Goal: Navigation & Orientation: Find specific page/section

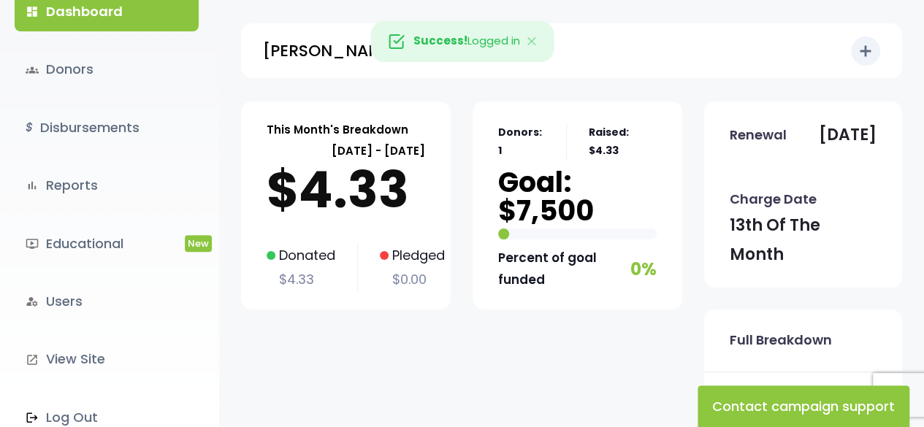
scroll to position [175, 0]
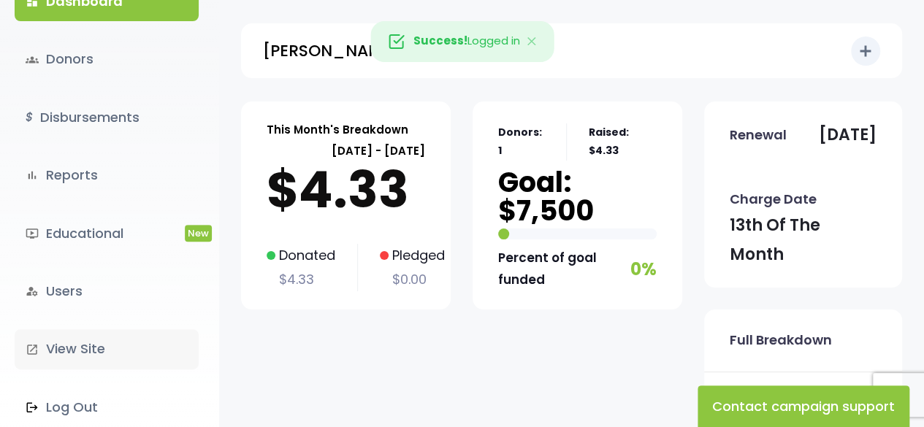
click at [74, 335] on link "launch View Site" at bounding box center [107, 348] width 184 height 39
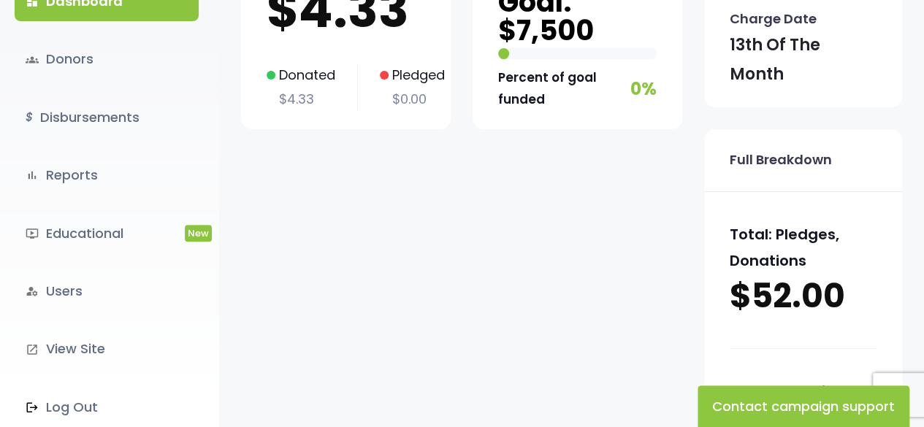
scroll to position [219, 0]
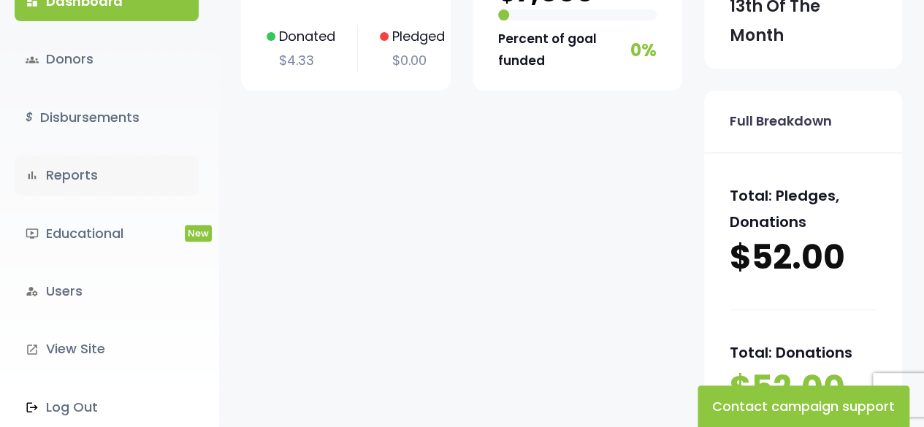
click at [99, 177] on link "bar_chart Reports" at bounding box center [107, 175] width 184 height 39
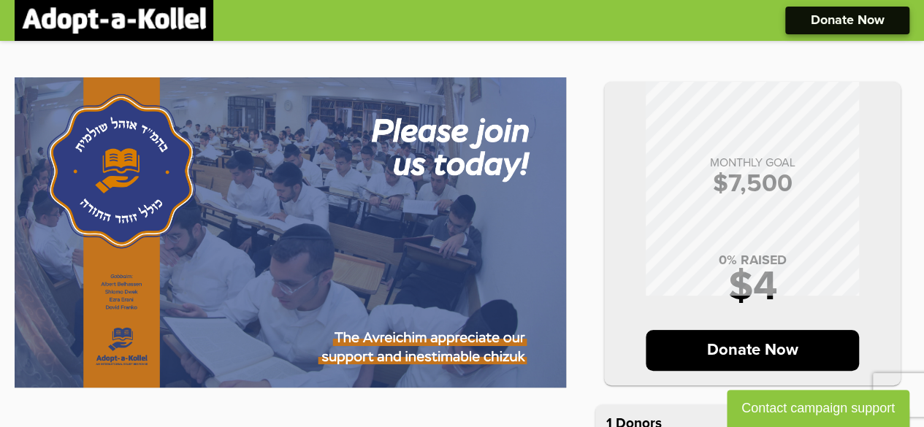
click at [854, 22] on p "Donate Now" at bounding box center [848, 20] width 74 height 13
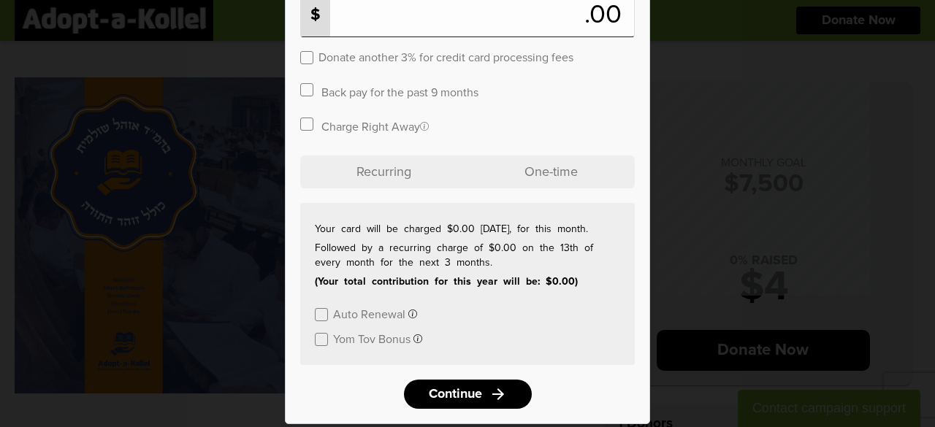
scroll to position [164, 0]
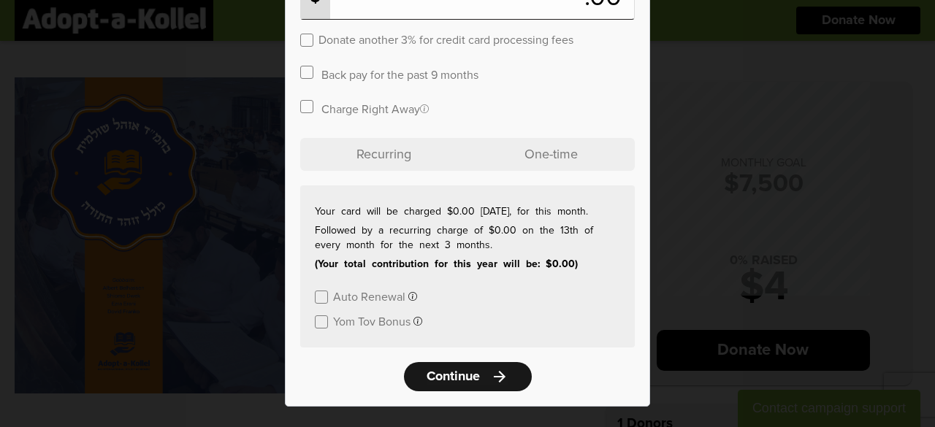
click at [461, 376] on span "Continue" at bounding box center [452, 376] width 53 height 13
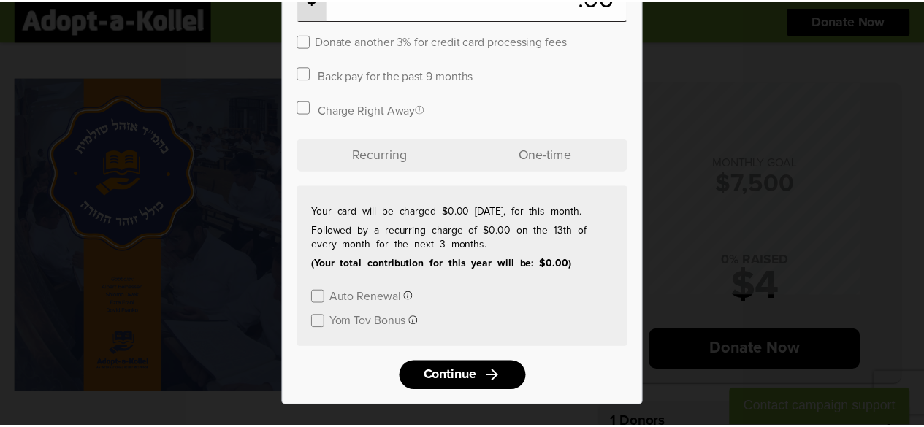
scroll to position [0, 0]
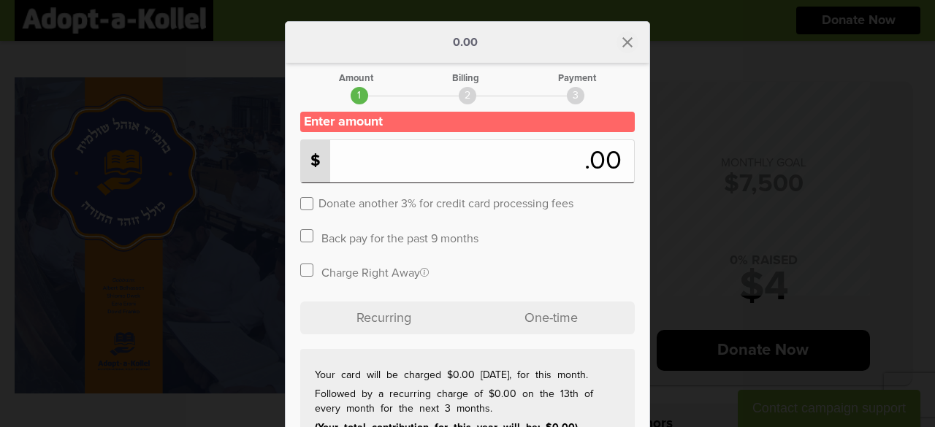
click at [618, 39] on icon "close" at bounding box center [627, 43] width 18 height 18
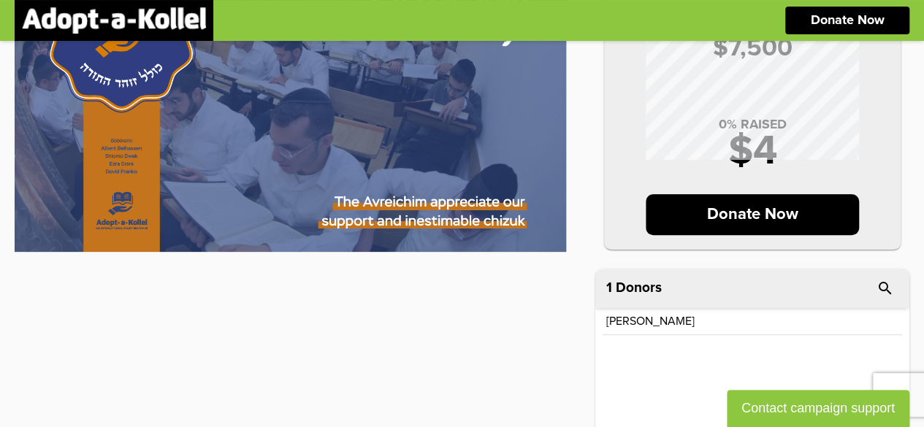
scroll to position [146, 0]
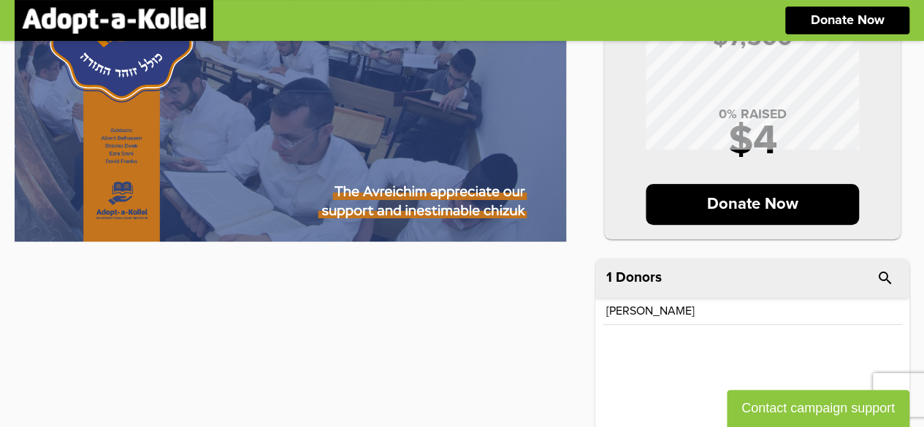
click at [808, 406] on button "Contact campaign support" at bounding box center [818, 408] width 183 height 37
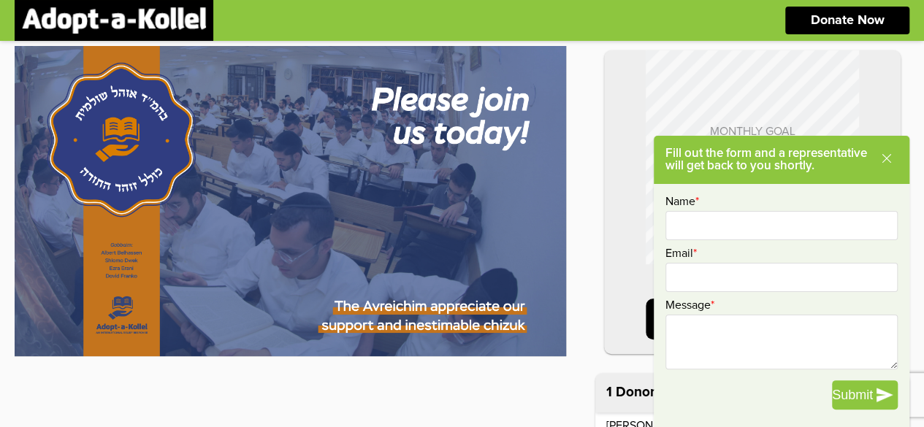
scroll to position [0, 0]
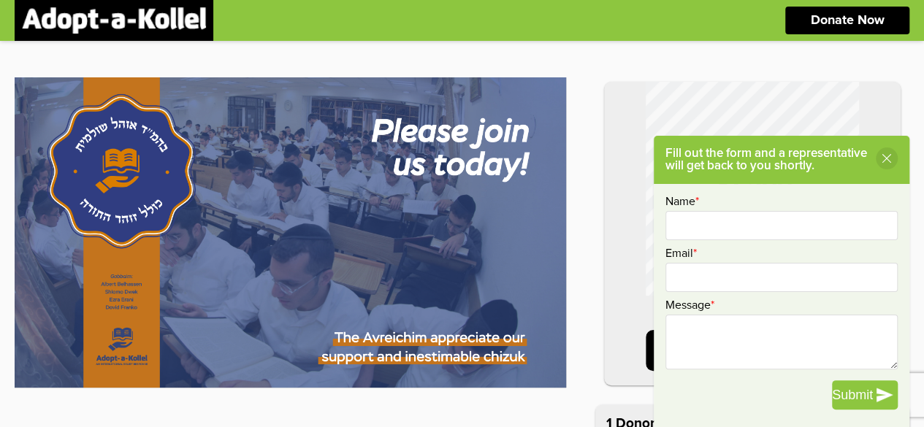
click at [886, 158] on icon at bounding box center [887, 159] width 12 height 12
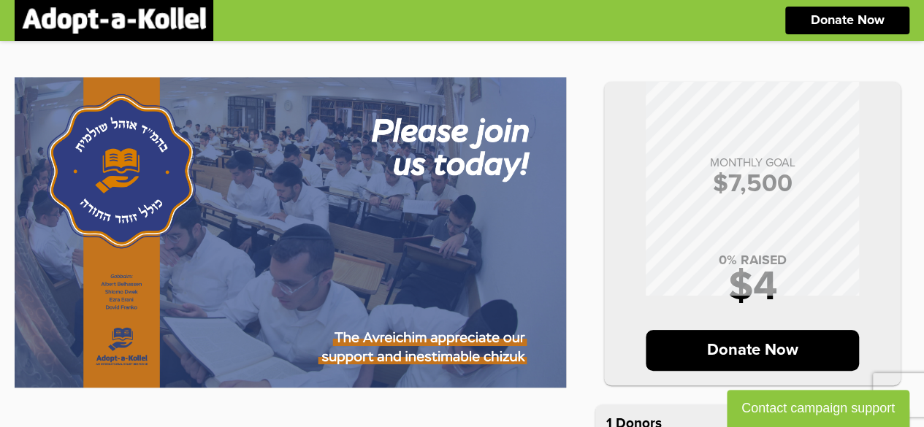
scroll to position [73, 0]
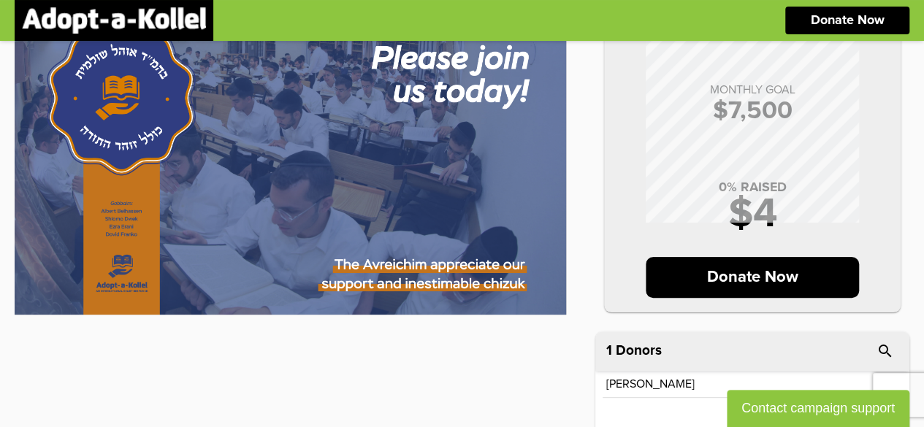
click at [365, 224] on img at bounding box center [290, 159] width 551 height 310
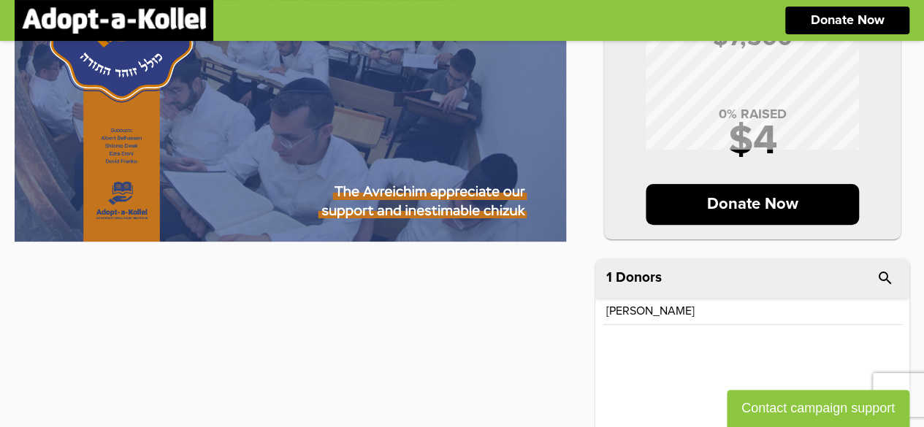
scroll to position [410, 0]
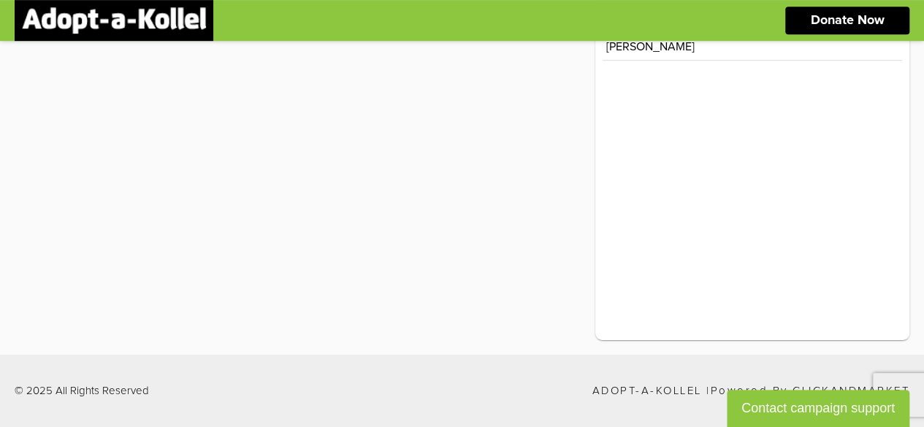
click at [619, 389] on p "Adopt-a-Kollel | Powered by ClickandMarket" at bounding box center [751, 391] width 318 height 11
click at [100, 378] on div "© 2025 All Rights Reserved Adopt-a-Kollel | Powered by ClickandMarket" at bounding box center [462, 391] width 924 height 73
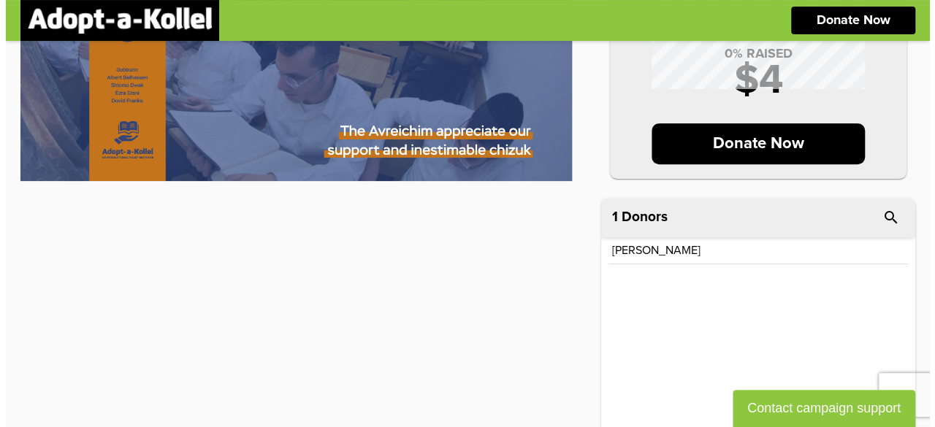
scroll to position [0, 0]
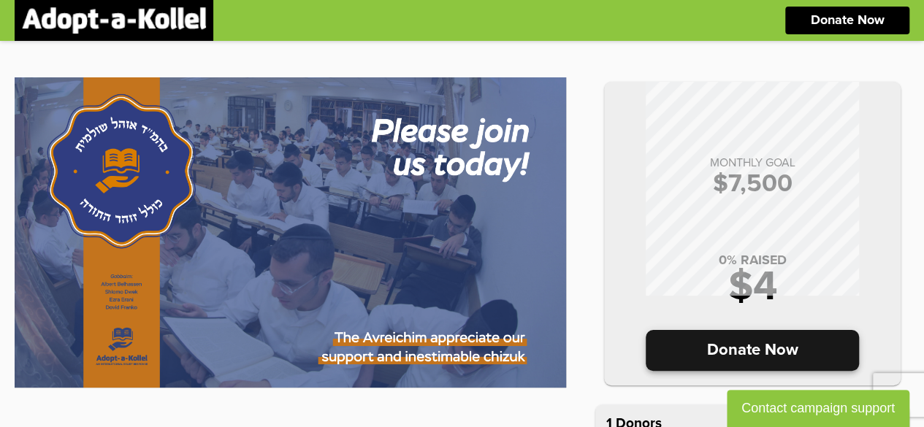
click at [704, 344] on p "Donate Now" at bounding box center [752, 350] width 214 height 41
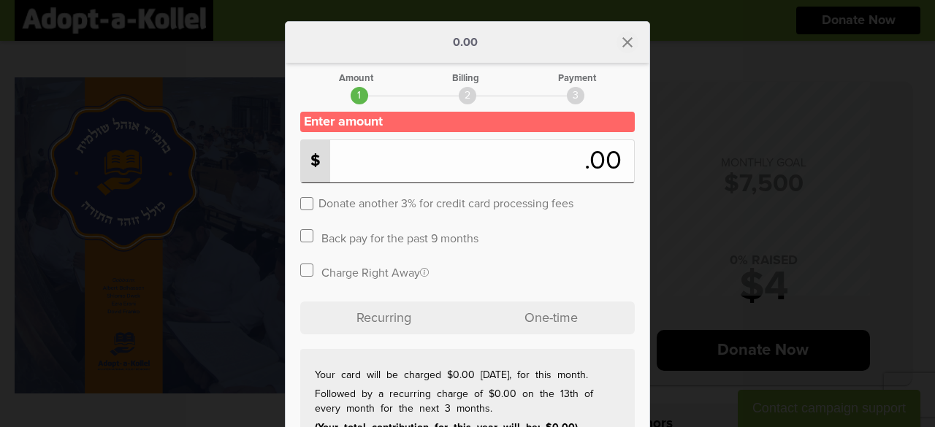
click at [624, 40] on icon "close" at bounding box center [627, 43] width 18 height 18
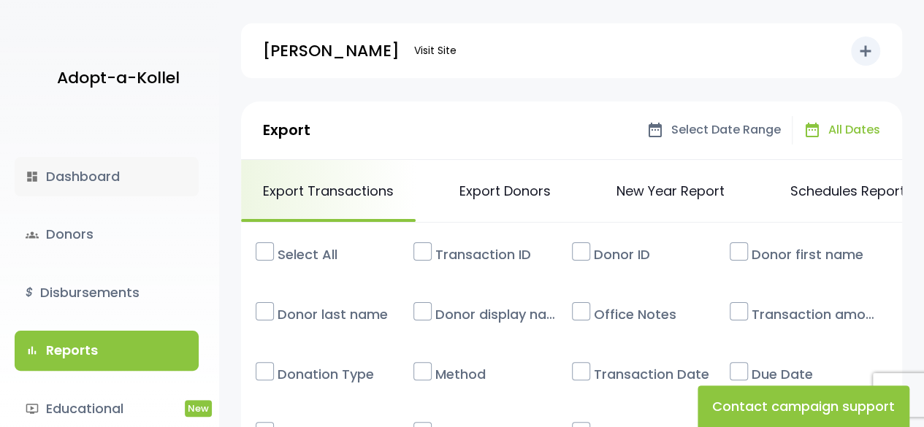
click at [82, 181] on link "dashboard Dashboard" at bounding box center [107, 176] width 184 height 39
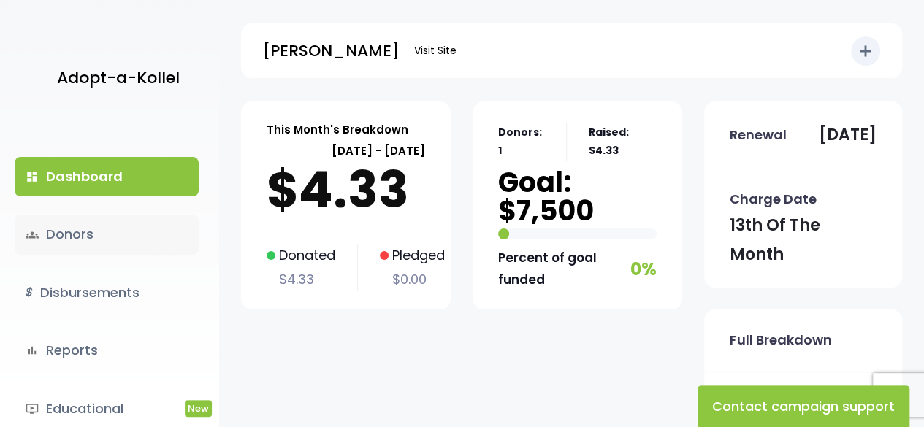
click at [73, 236] on link "groups Donors" at bounding box center [107, 234] width 184 height 39
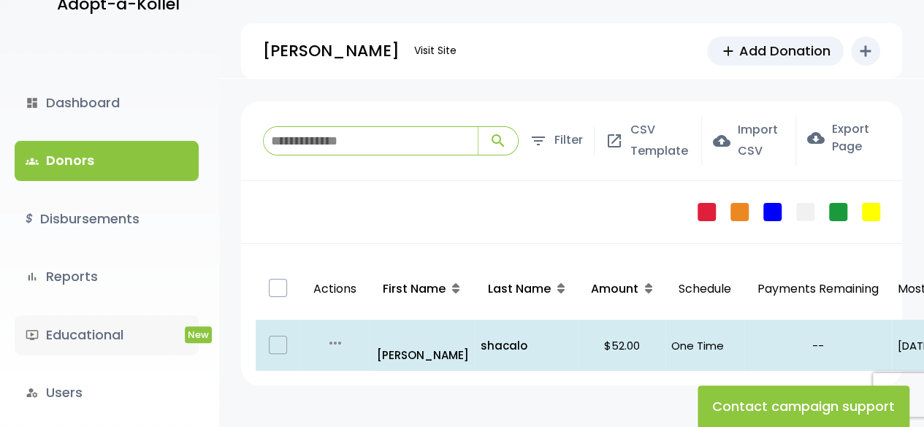
scroll to position [175, 0]
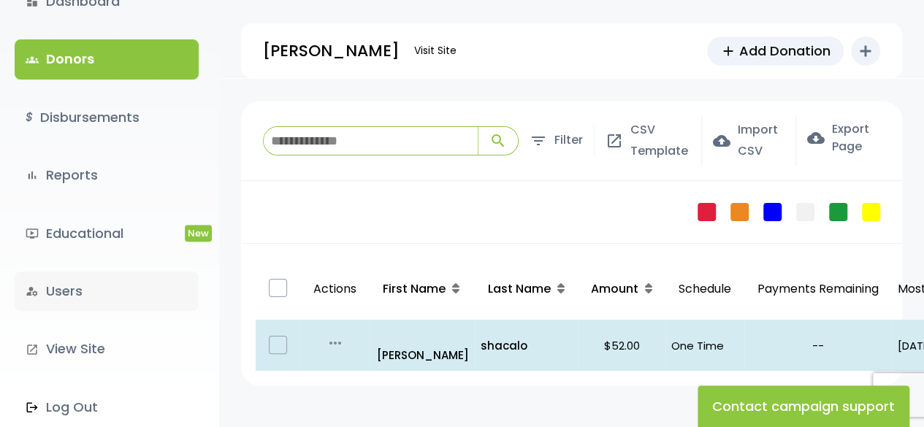
click at [82, 299] on link "manage_accounts Users" at bounding box center [107, 291] width 184 height 39
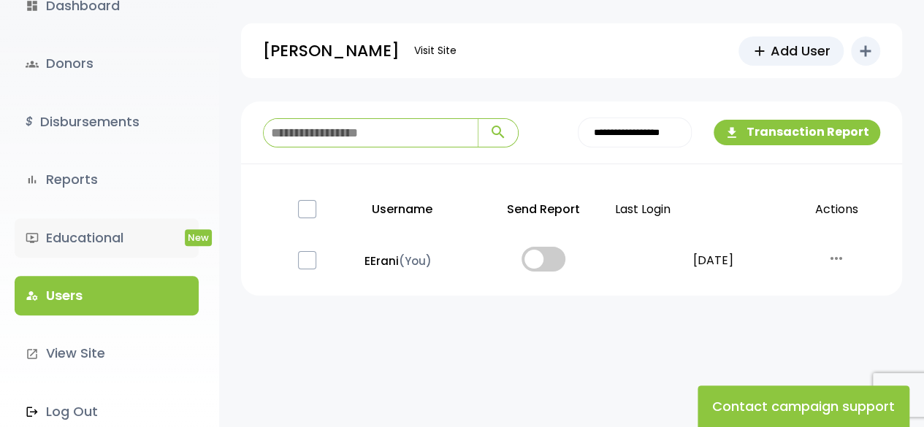
scroll to position [175, 0]
